Goal: Navigation & Orientation: Go to known website

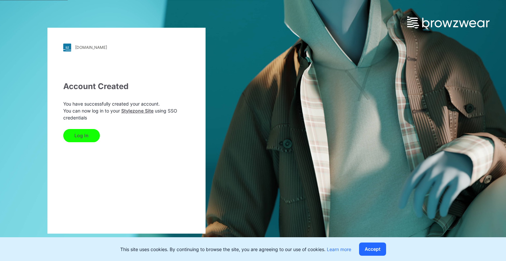
click at [88, 139] on button "Log In" at bounding box center [81, 135] width 37 height 13
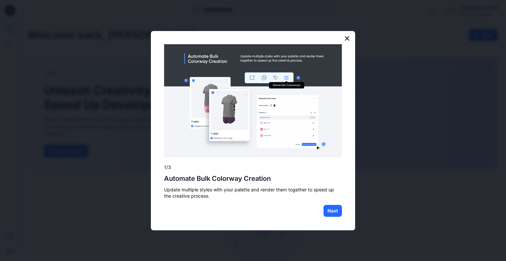
click at [348, 38] on button "×" at bounding box center [347, 38] width 6 height 11
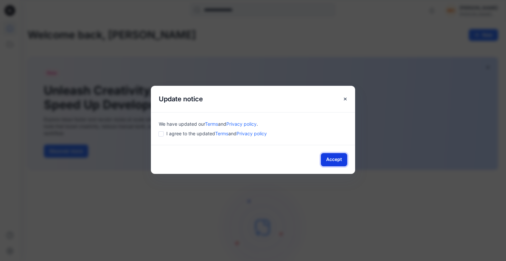
click at [330, 159] on button "Accept" at bounding box center [334, 159] width 26 height 13
